Goal: Task Accomplishment & Management: Manage account settings

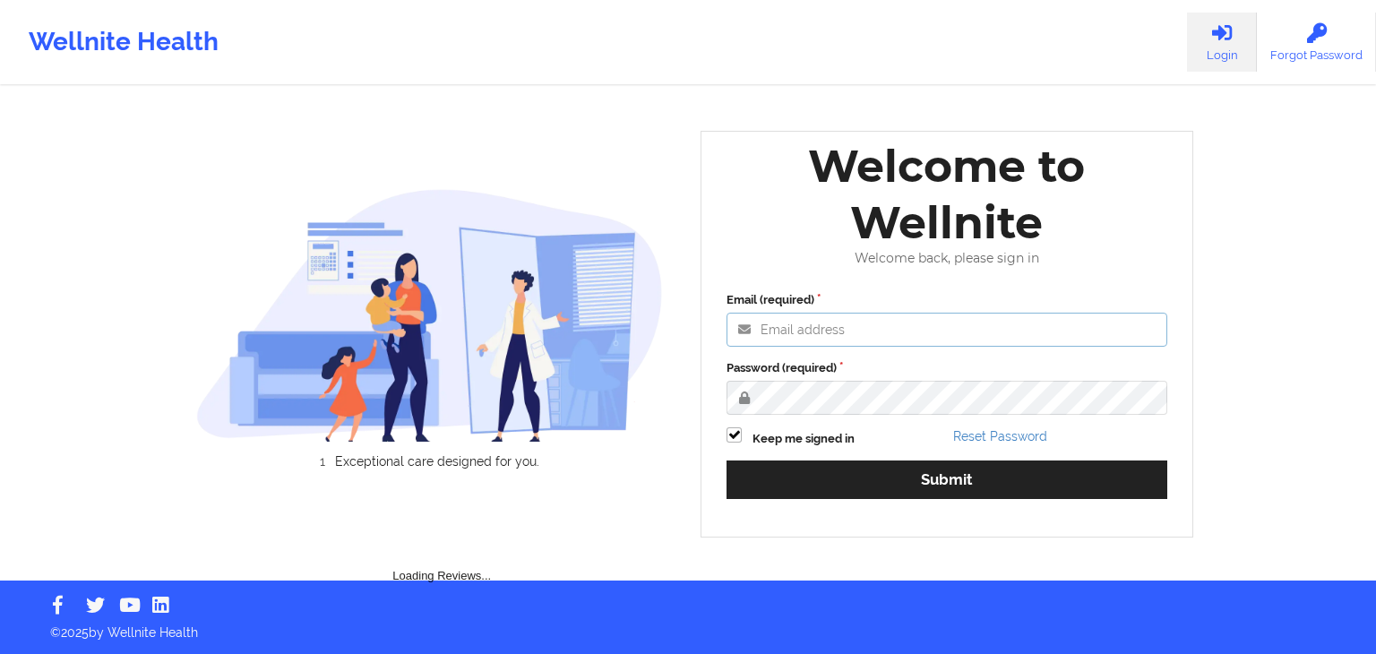
type input "[EMAIL_ADDRESS][DOMAIN_NAME]"
click at [900, 452] on div "Email (required) [EMAIL_ADDRESS][DOMAIN_NAME] Password (required) Keep me signe…" at bounding box center [947, 401] width 466 height 245
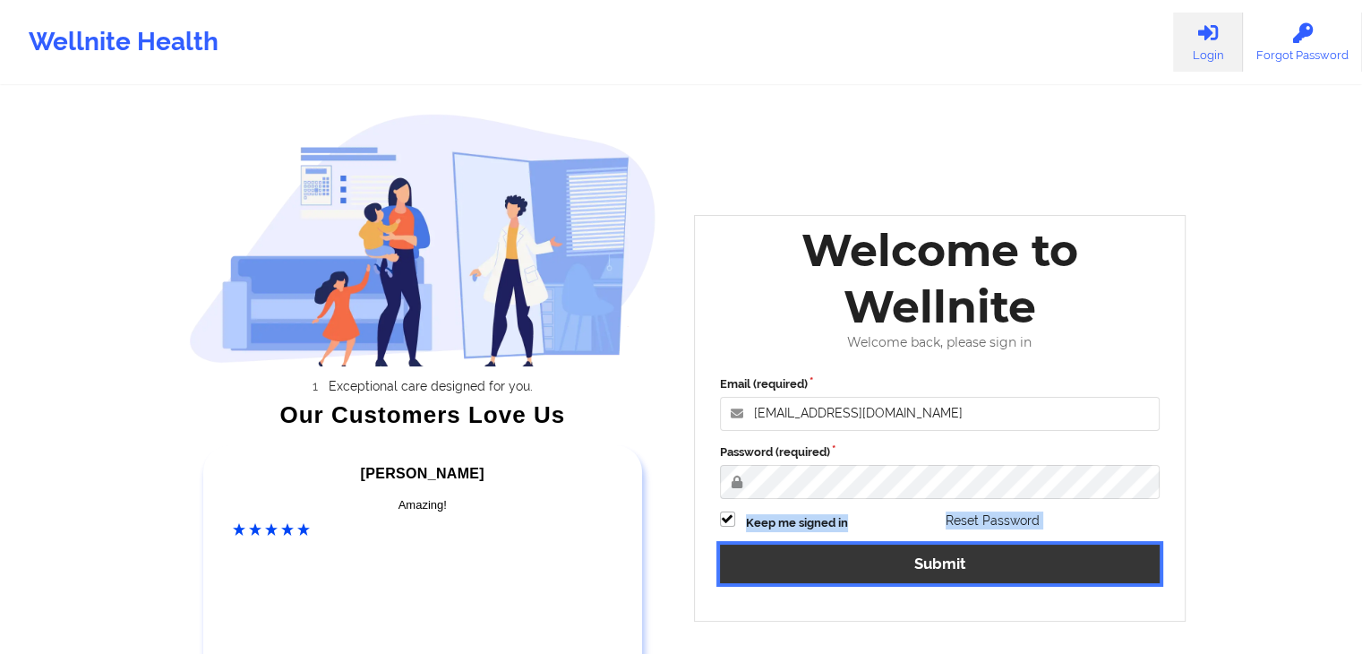
click at [945, 553] on button "Submit" at bounding box center [940, 564] width 441 height 39
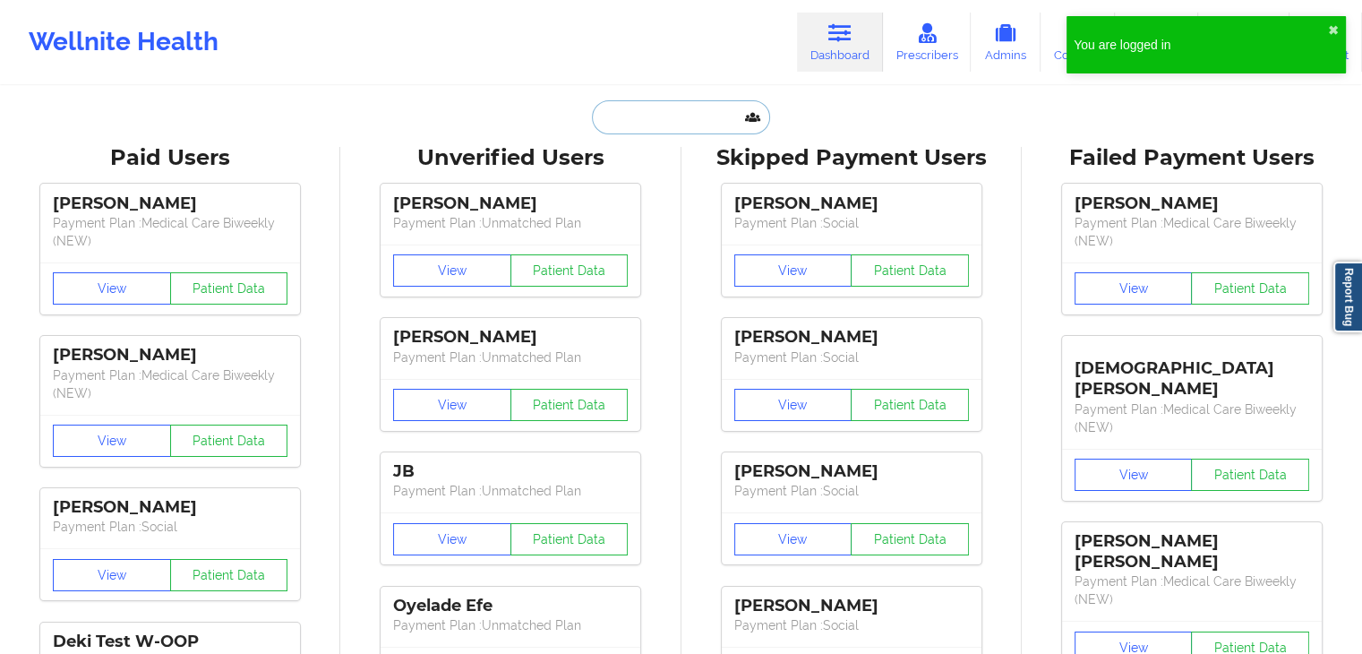
click at [651, 123] on input "text" at bounding box center [680, 117] width 177 height 34
paste input "[PERSON_NAME]"
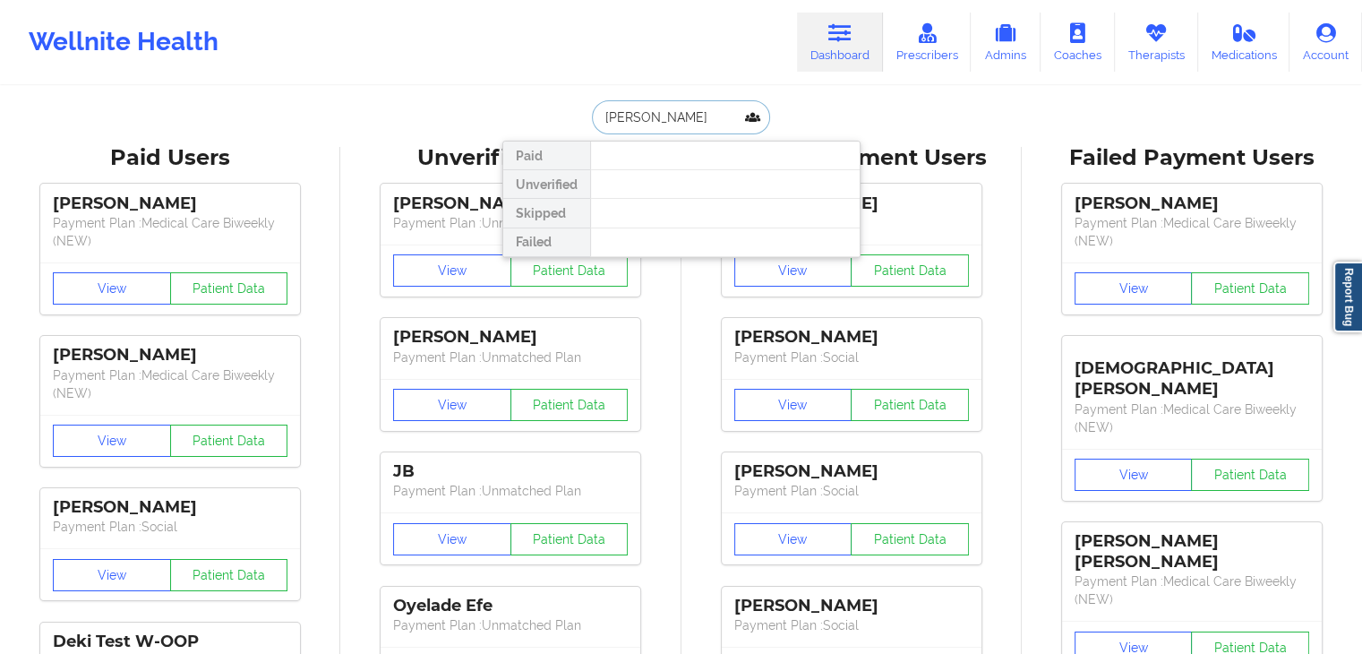
click at [711, 118] on input "[PERSON_NAME]" at bounding box center [680, 117] width 177 height 34
drag, startPoint x: 642, startPoint y: 114, endPoint x: 380, endPoint y: 144, distance: 264.2
type input "[PERSON_NAME]"
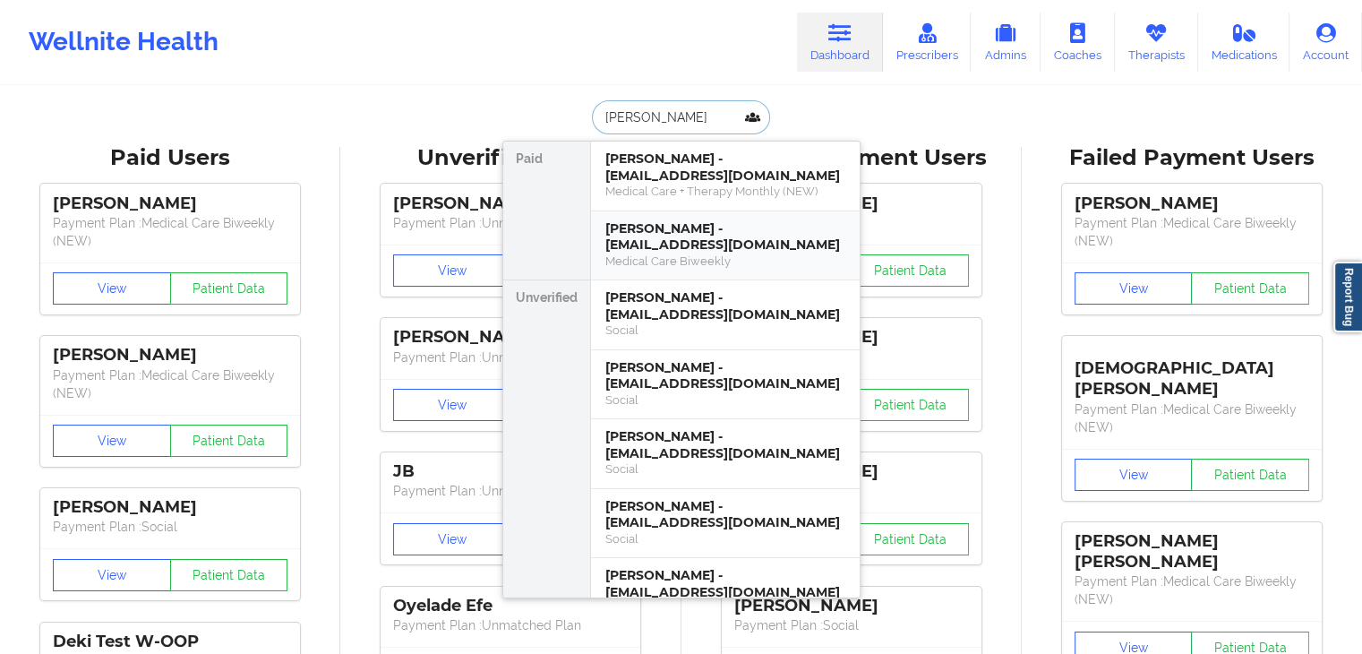
click at [659, 232] on div "[PERSON_NAME] - [EMAIL_ADDRESS][DOMAIN_NAME]" at bounding box center [725, 236] width 240 height 33
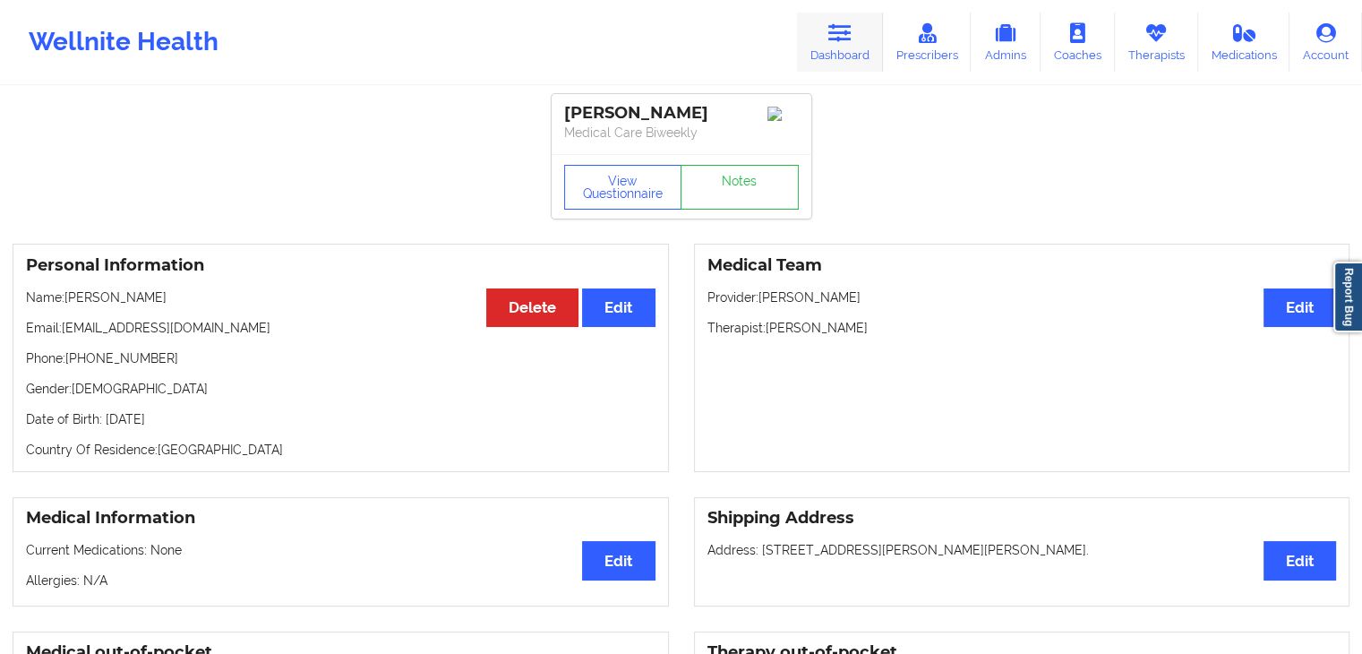
click at [837, 46] on link "Dashboard" at bounding box center [840, 42] width 86 height 59
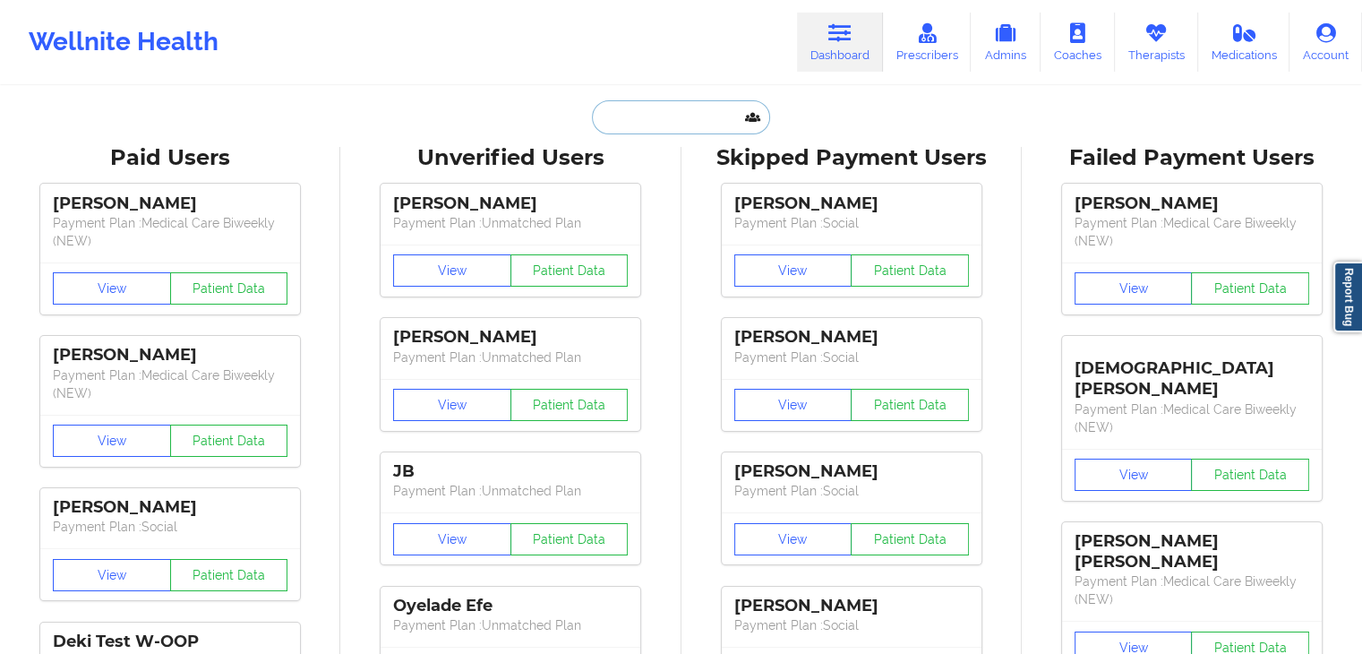
click at [679, 118] on input "text" at bounding box center [680, 117] width 177 height 34
paste input "[PERSON_NAME]"
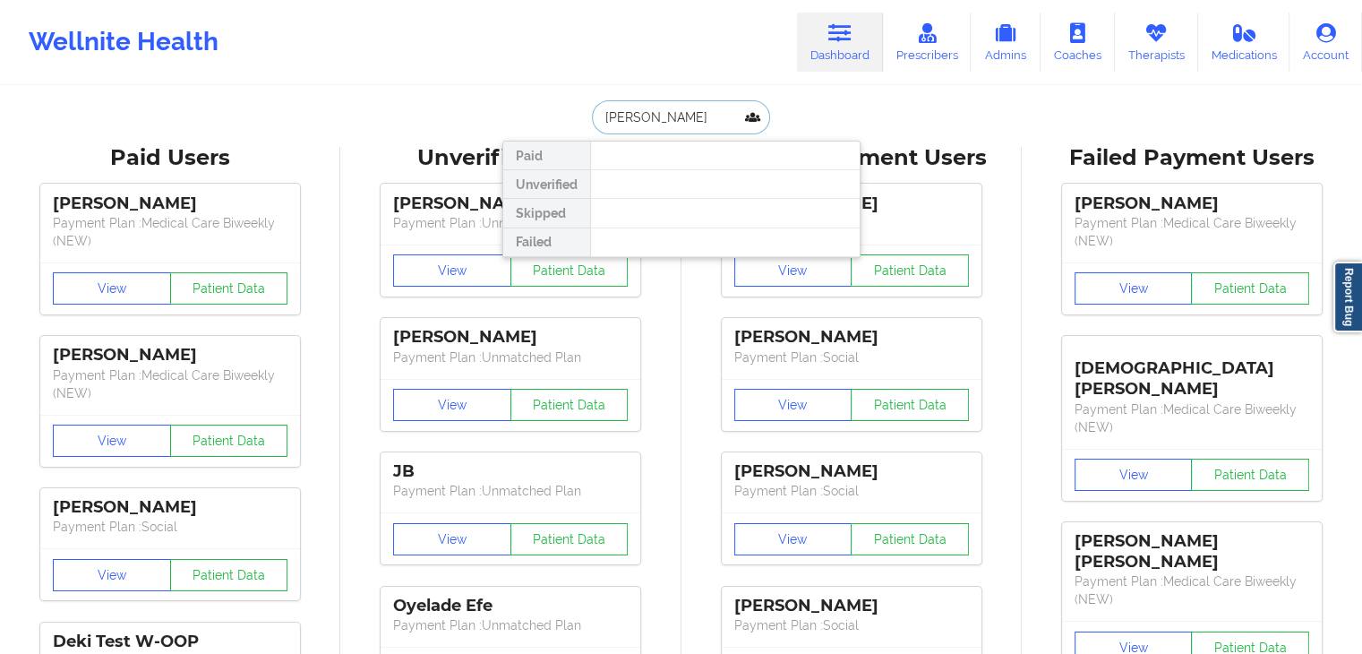
drag, startPoint x: 641, startPoint y: 116, endPoint x: 498, endPoint y: 115, distance: 143.3
click at [512, 116] on div "[PERSON_NAME] Paid Unverified Skipped Failed" at bounding box center [681, 117] width 358 height 34
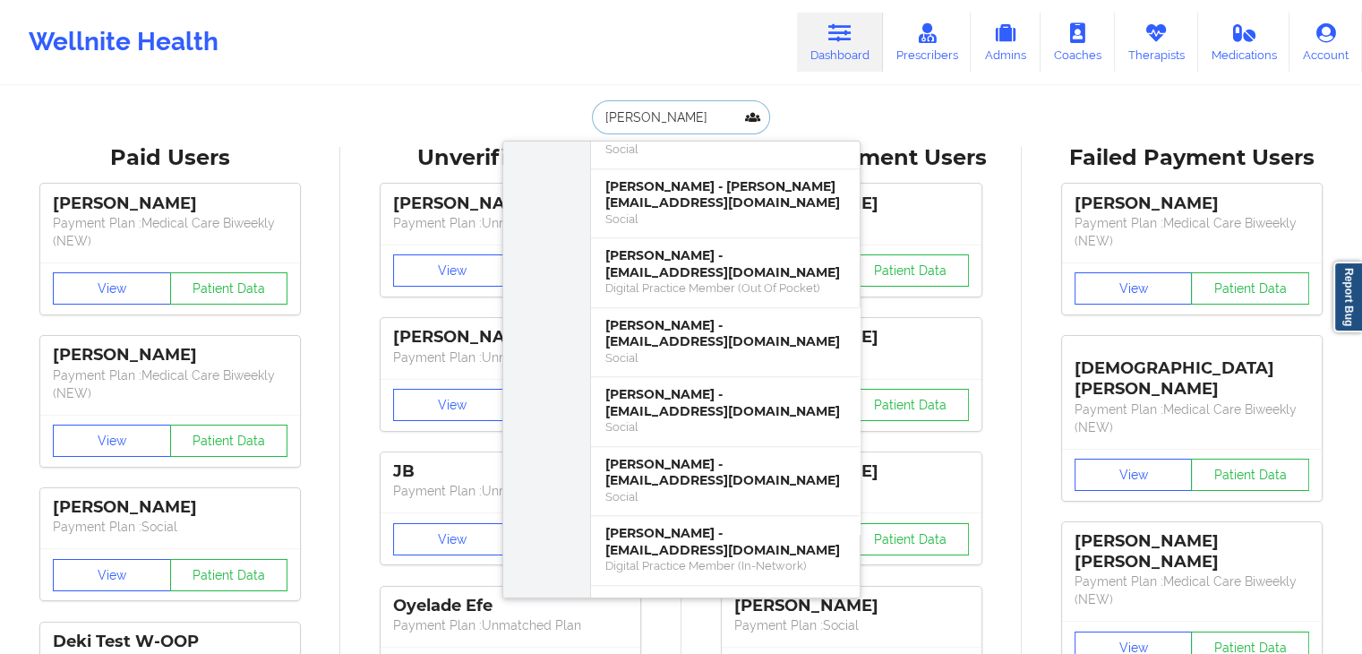
scroll to position [1881, 0]
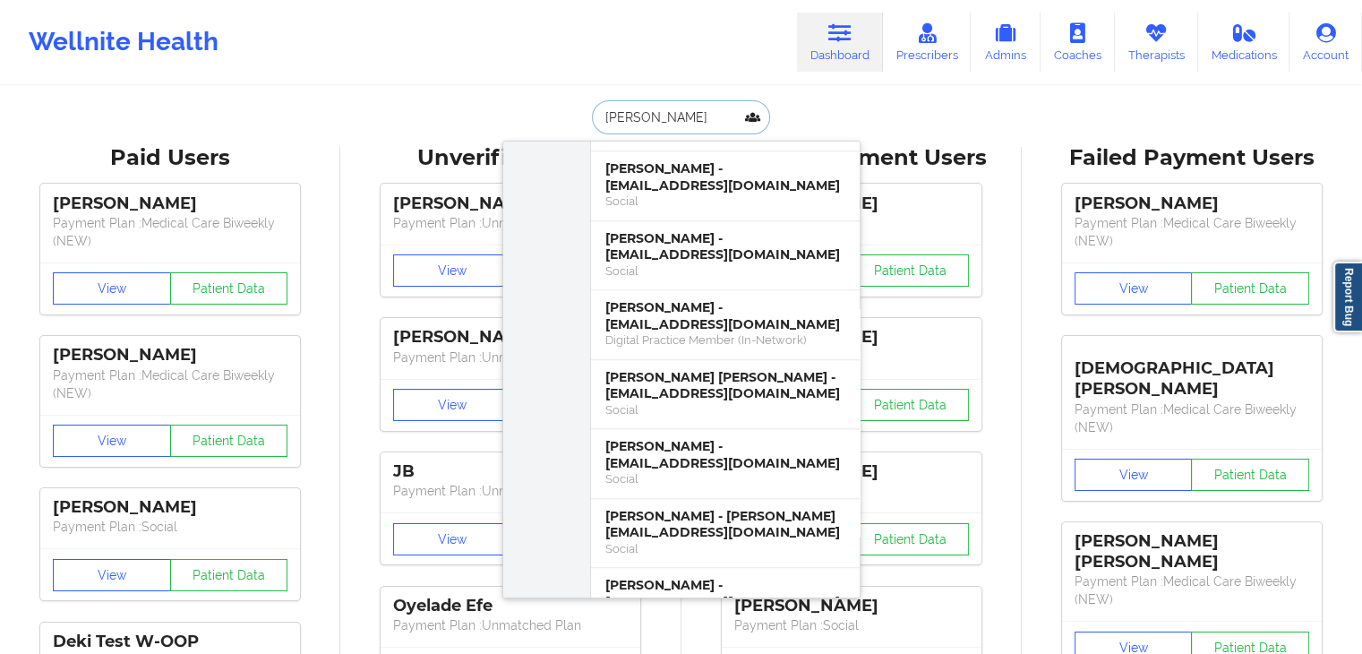
click at [720, 112] on input "[PERSON_NAME]" at bounding box center [680, 117] width 177 height 34
drag, startPoint x: 699, startPoint y: 117, endPoint x: 520, endPoint y: 137, distance: 180.2
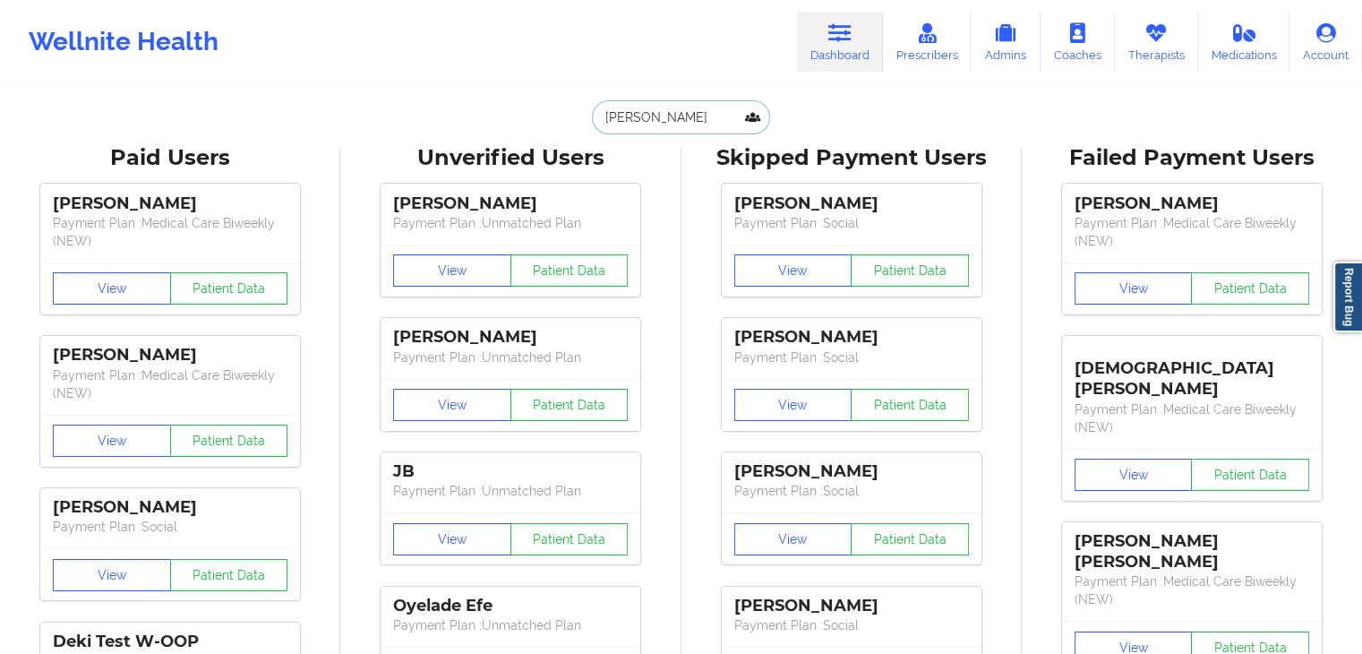
paste input "[EMAIL_ADDRESS][DOMAIN_NAME]"
type input "[EMAIL_ADDRESS][DOMAIN_NAME]"
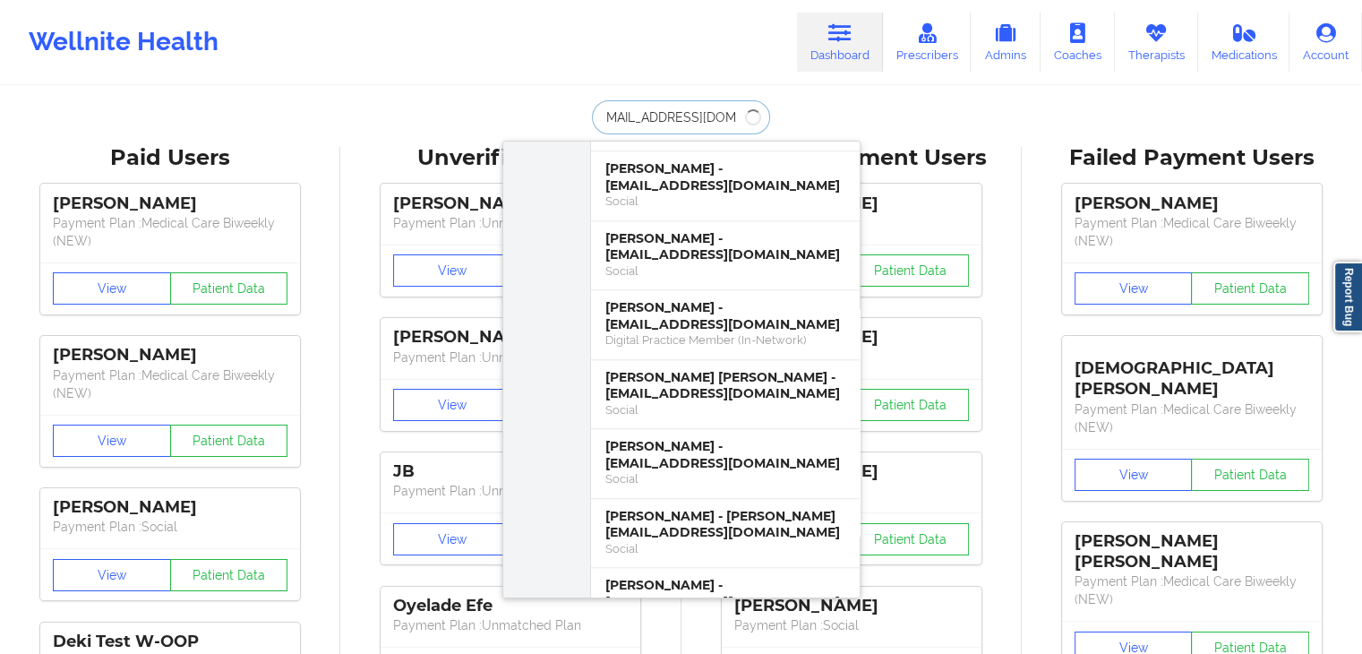
scroll to position [0, 0]
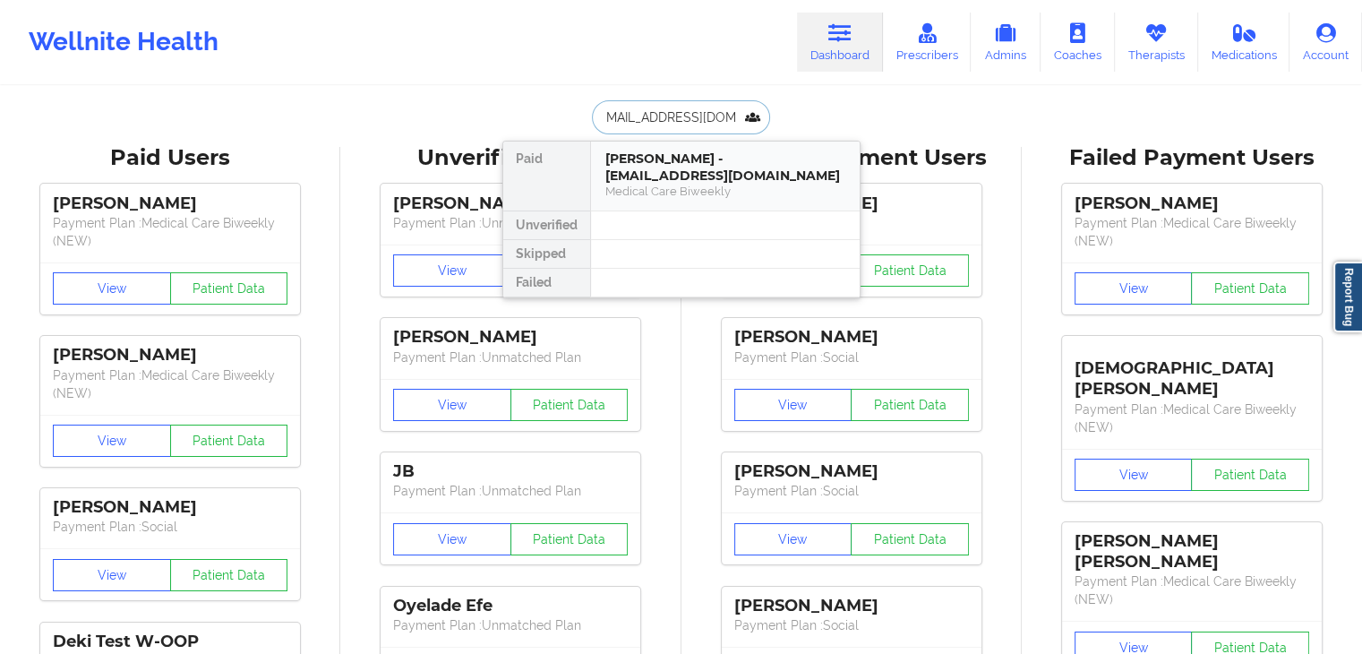
click at [663, 166] on div "[PERSON_NAME] - [EMAIL_ADDRESS][DOMAIN_NAME]" at bounding box center [725, 166] width 240 height 33
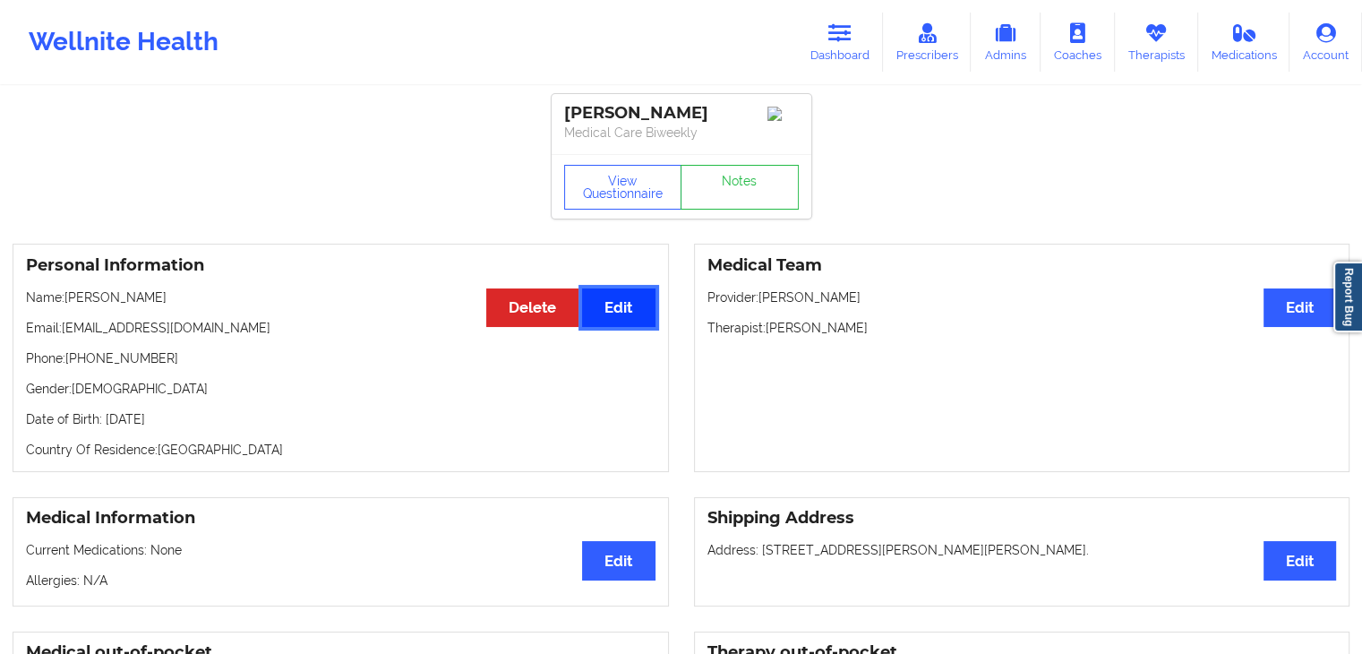
click at [627, 323] on button "Edit" at bounding box center [618, 307] width 73 height 39
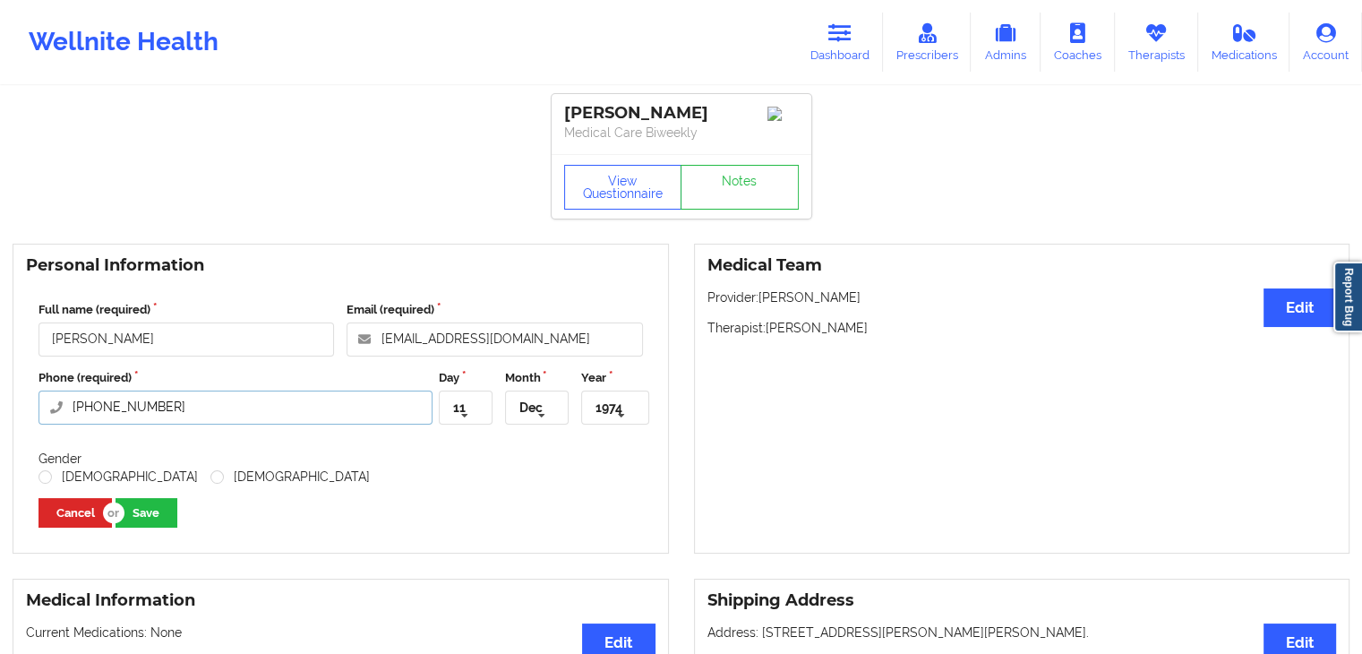
drag, startPoint x: 183, startPoint y: 425, endPoint x: 0, endPoint y: 425, distance: 182.7
click at [0, 425] on div "Personal Information Full name (required) [PERSON_NAME] Email (required) [EMAIL…" at bounding box center [341, 399] width 682 height 310
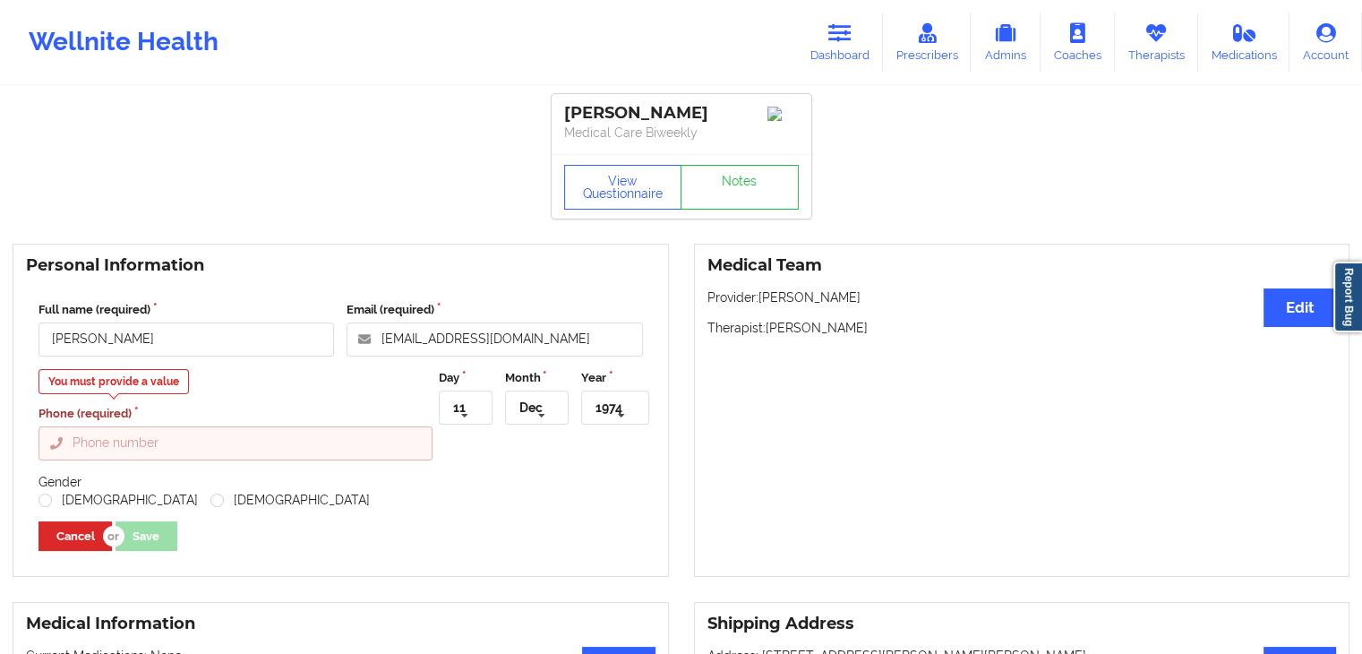
paste input "[PHONE_NUMBER]"
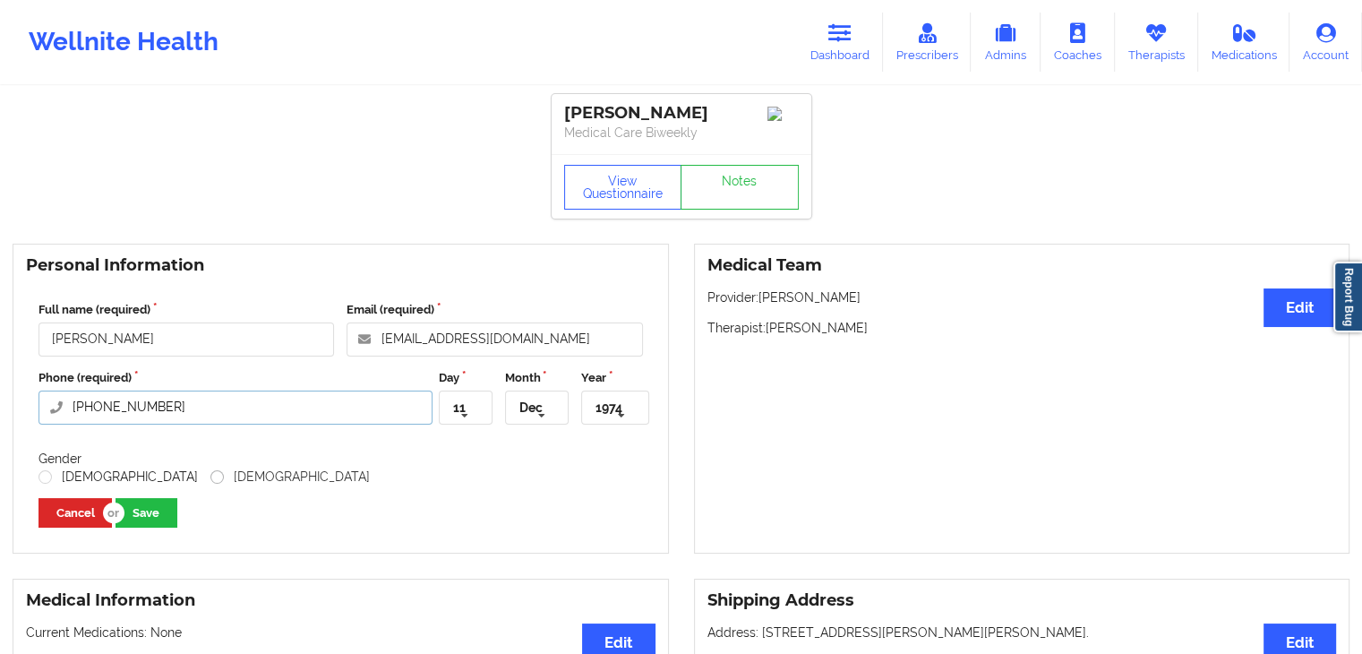
type input "[PHONE_NUMBER]"
click at [210, 485] on label "[DEMOGRAPHIC_DATA]" at bounding box center [289, 476] width 159 height 15
click at [210, 485] on input "[DEMOGRAPHIC_DATA]" at bounding box center [217, 476] width 15 height 15
radio input "true"
click at [142, 528] on button "Save" at bounding box center [147, 513] width 62 height 30
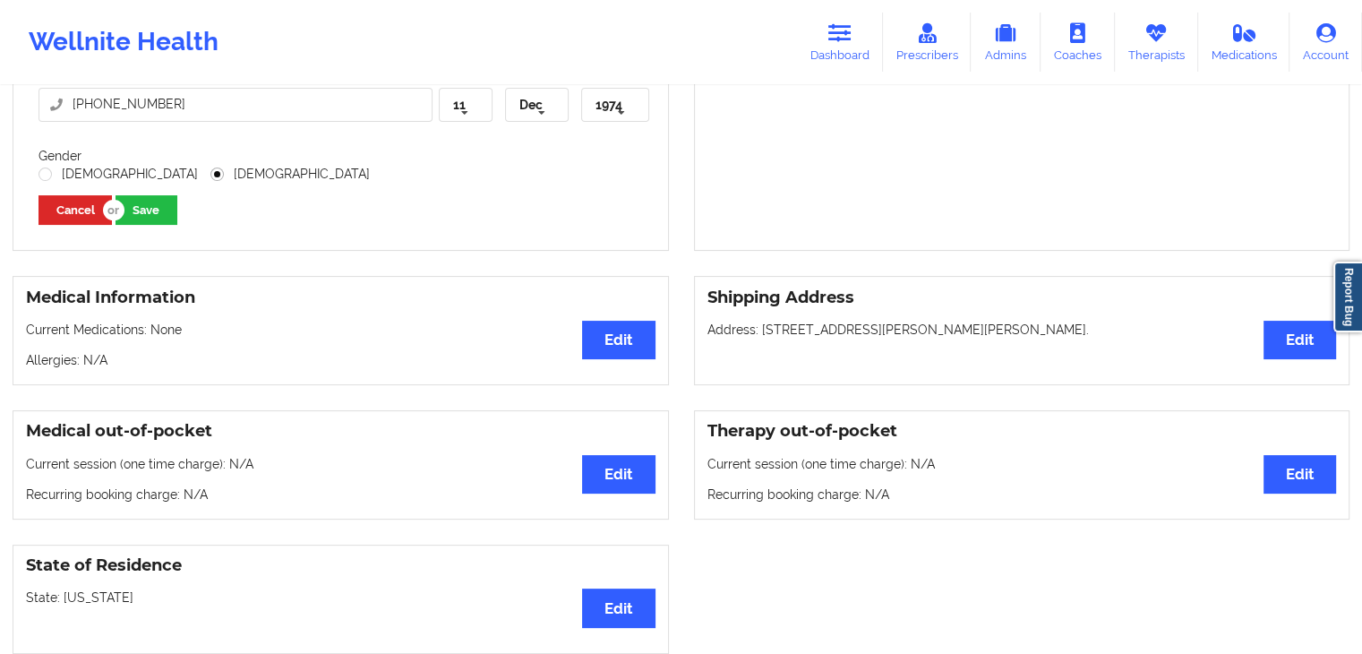
scroll to position [358, 0]
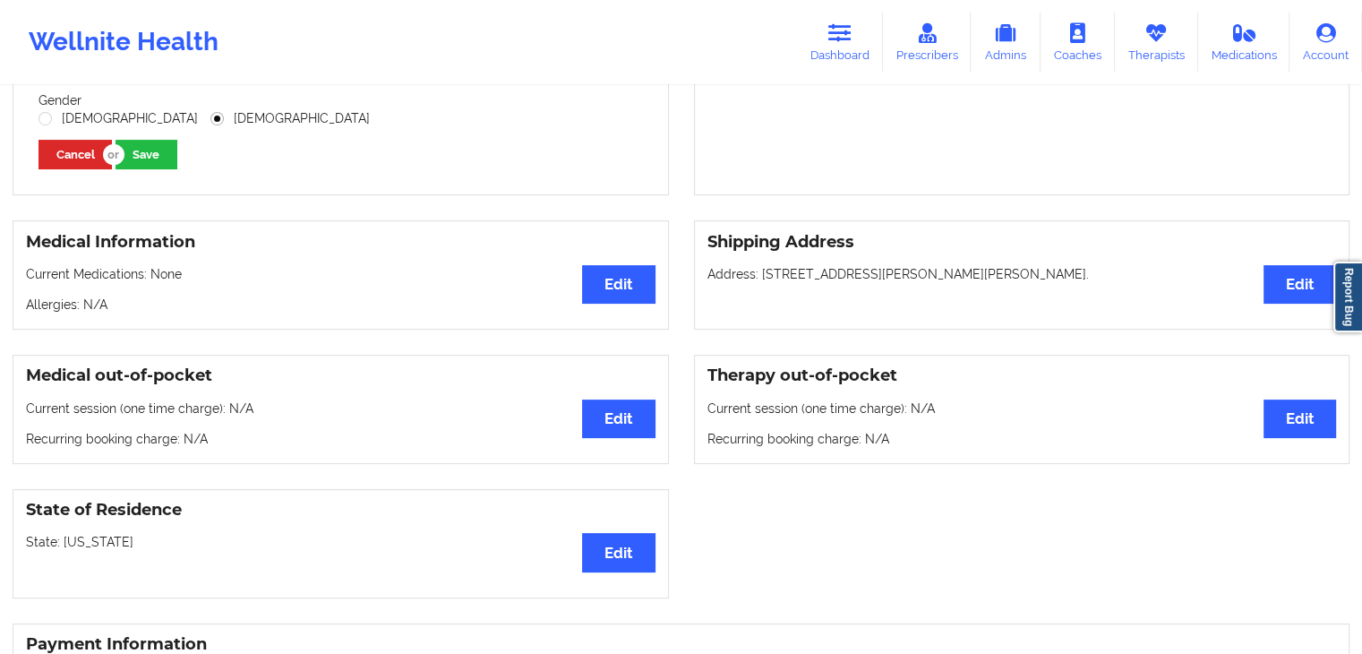
drag, startPoint x: 760, startPoint y: 295, endPoint x: 1200, endPoint y: 286, distance: 439.8
click at [1200, 283] on p "Address: [STREET_ADDRESS][PERSON_NAME][PERSON_NAME]." at bounding box center [1023, 274] width 630 height 18
copy p "[STREET_ADDRESS][PERSON_NAME][PERSON_NAME]."
click at [960, 179] on div "Medical Team Edit Provider: [PERSON_NAME] Therapist: [PERSON_NAME]" at bounding box center [1022, 40] width 656 height 310
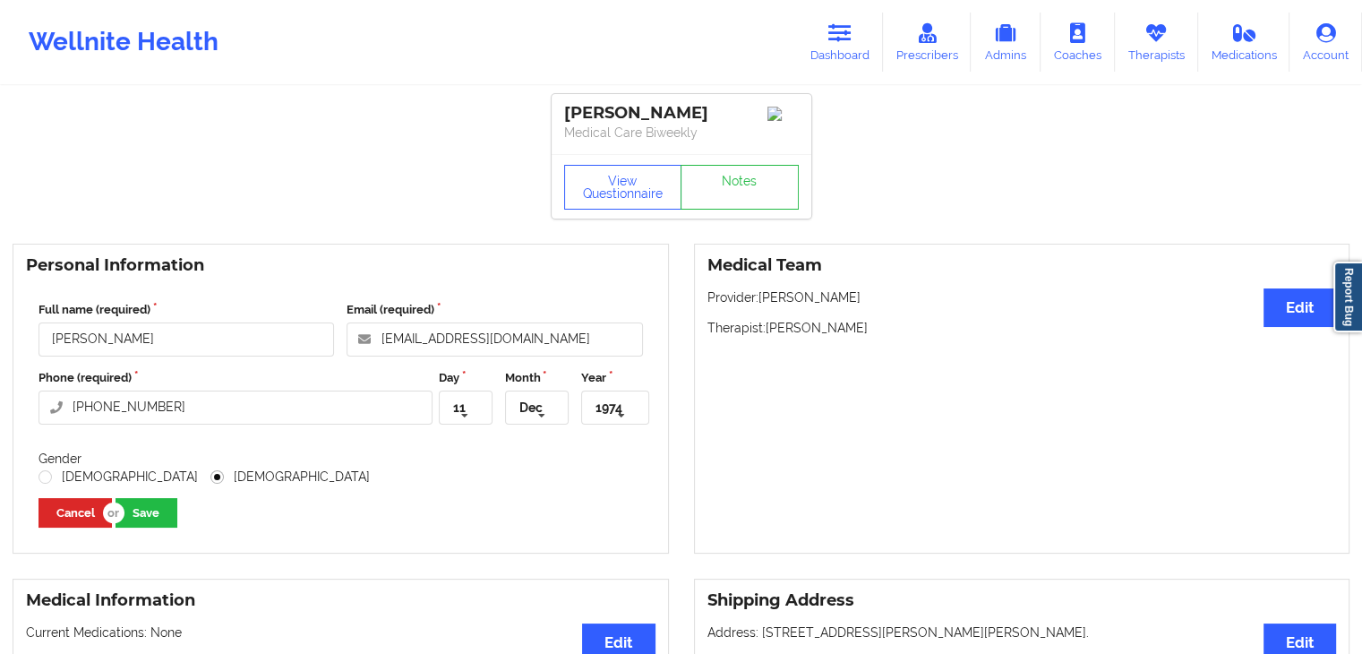
scroll to position [90, 0]
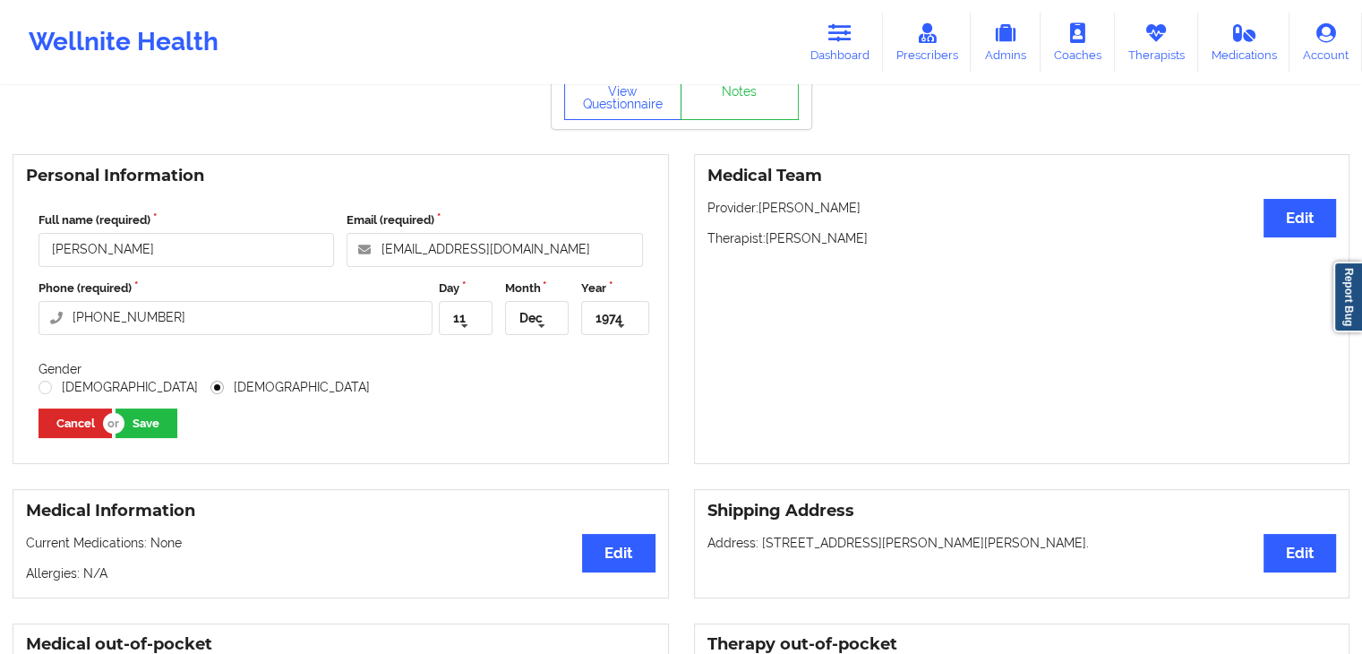
drag, startPoint x: 190, startPoint y: 339, endPoint x: 0, endPoint y: 329, distance: 190.2
click at [0, 329] on div "Personal Information Full name (required) [PERSON_NAME] Email (required) [EMAIL…" at bounding box center [341, 309] width 682 height 310
click at [914, 345] on div "Medical Team Edit Provider: [PERSON_NAME] Therapist: [PERSON_NAME]" at bounding box center [1022, 309] width 656 height 310
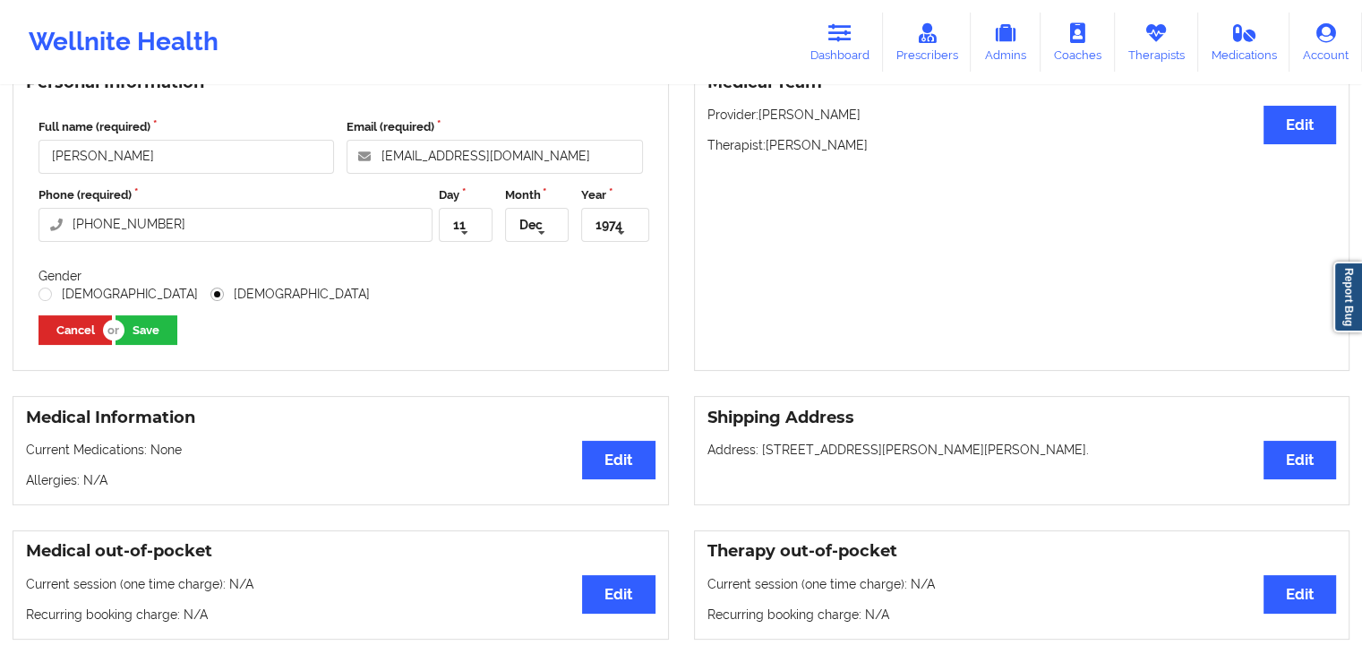
scroll to position [179, 0]
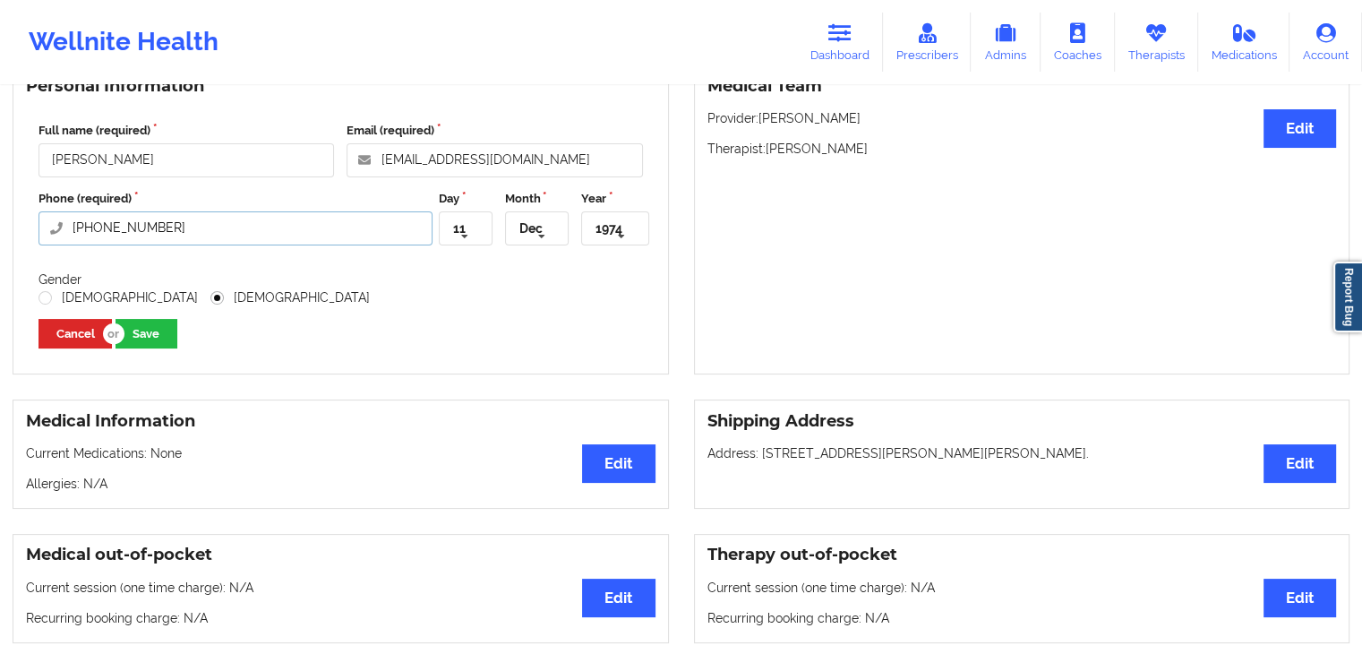
drag, startPoint x: 227, startPoint y: 243, endPoint x: 0, endPoint y: 229, distance: 227.0
click at [0, 229] on div "Personal Information Full name (required) [PERSON_NAME] Email (required) [EMAIL…" at bounding box center [341, 219] width 682 height 310
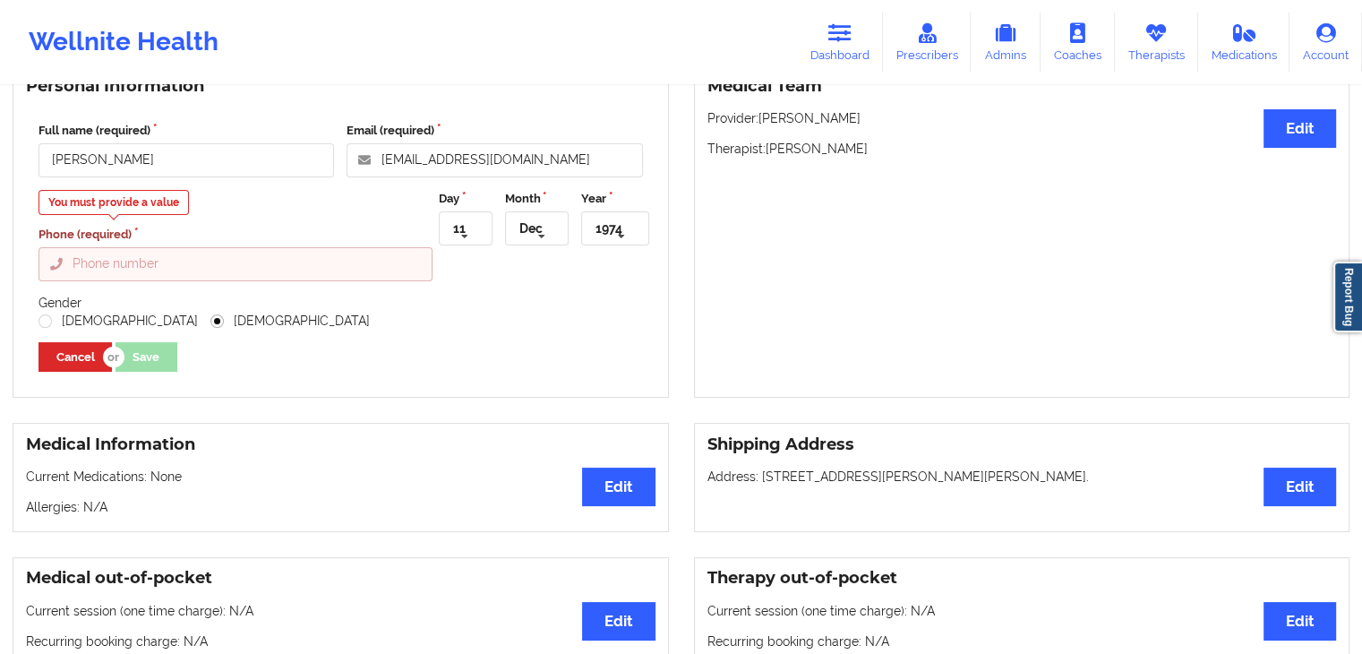
type input "[PHONE_NUMBER]"
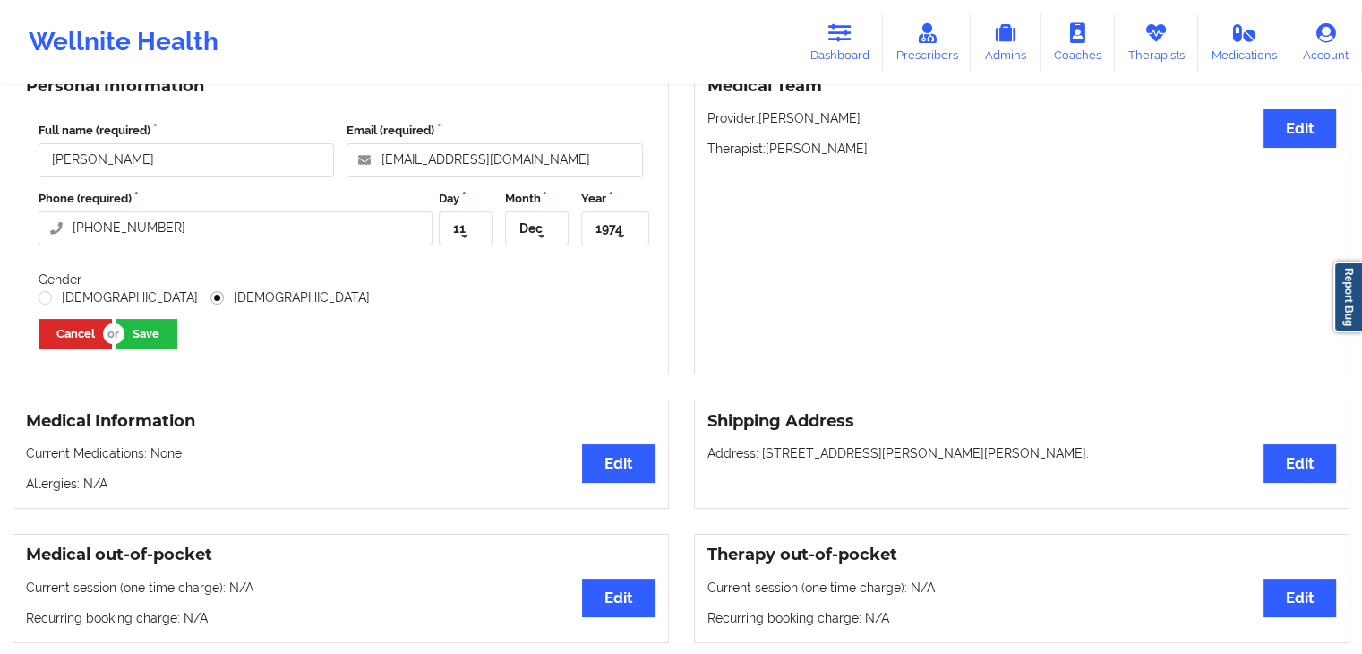
click at [552, 306] on div "[DEMOGRAPHIC_DATA] [DEMOGRAPHIC_DATA]" at bounding box center [341, 297] width 605 height 18
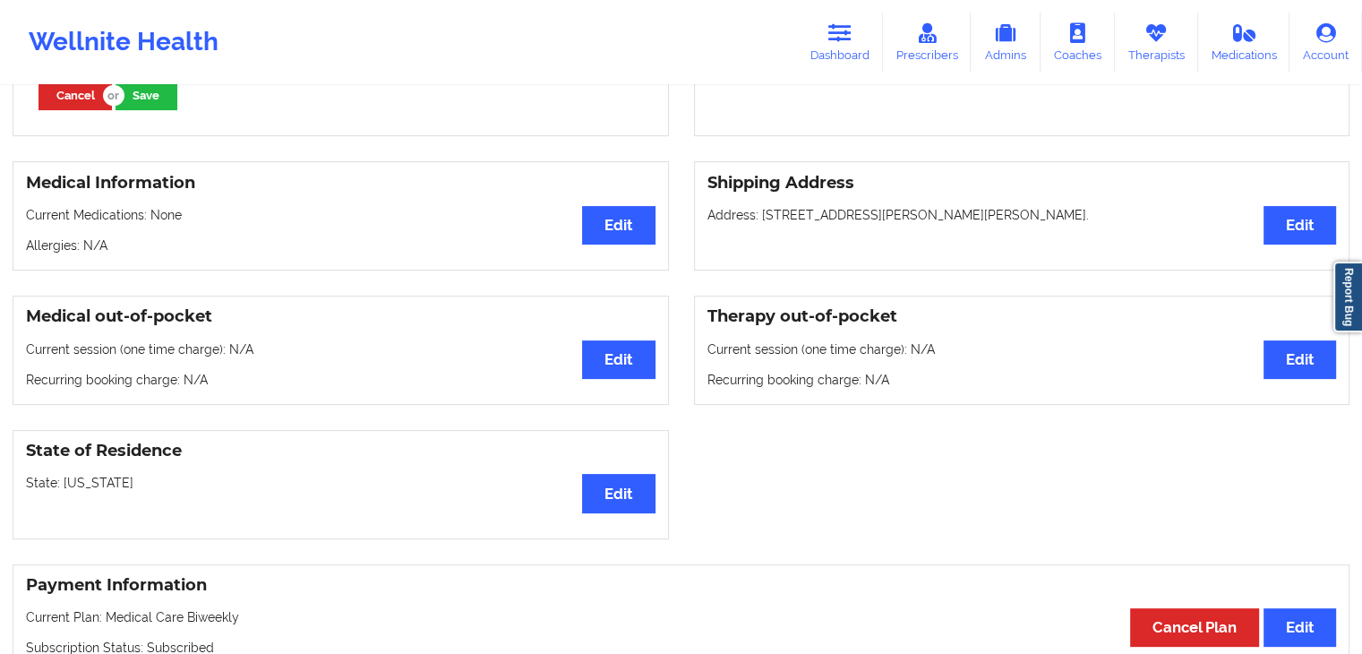
scroll to position [448, 0]
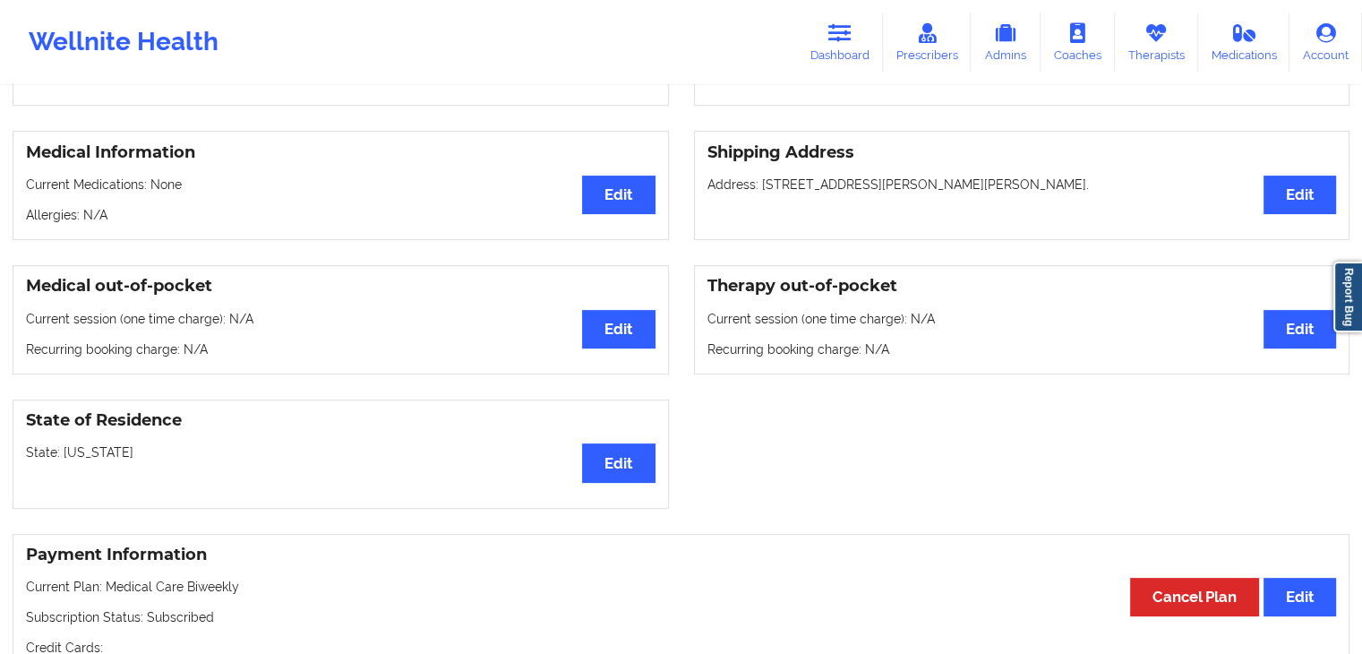
drag, startPoint x: 704, startPoint y: 201, endPoint x: 1166, endPoint y: 199, distance: 462.1
click at [1166, 199] on div "Shipping Address Edit Address: [STREET_ADDRESS][PERSON_NAME][PERSON_NAME]." at bounding box center [1022, 185] width 656 height 109
click at [1030, 232] on div "Shipping Address Edit Address: [STREET_ADDRESS][PERSON_NAME][PERSON_NAME]." at bounding box center [1022, 185] width 656 height 109
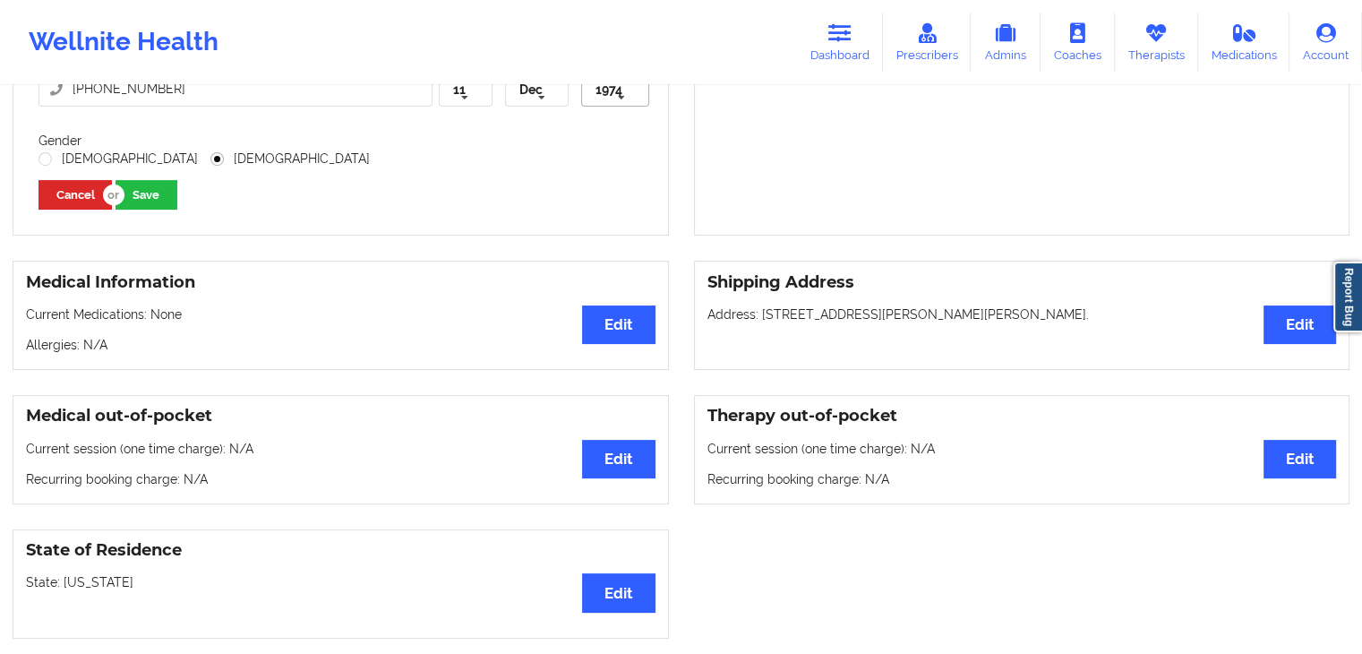
scroll to position [358, 0]
